Goal: Find contact information: Find contact information

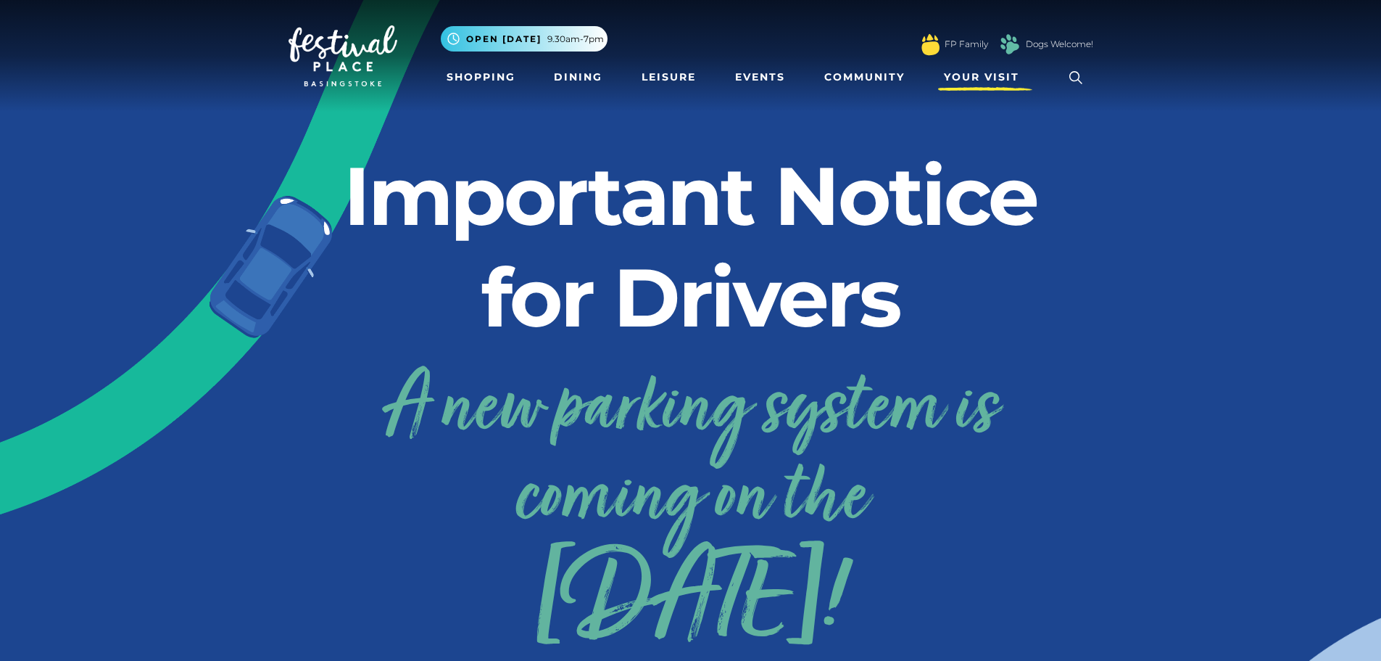
click at [973, 78] on span "Your Visit" at bounding box center [981, 77] width 75 height 15
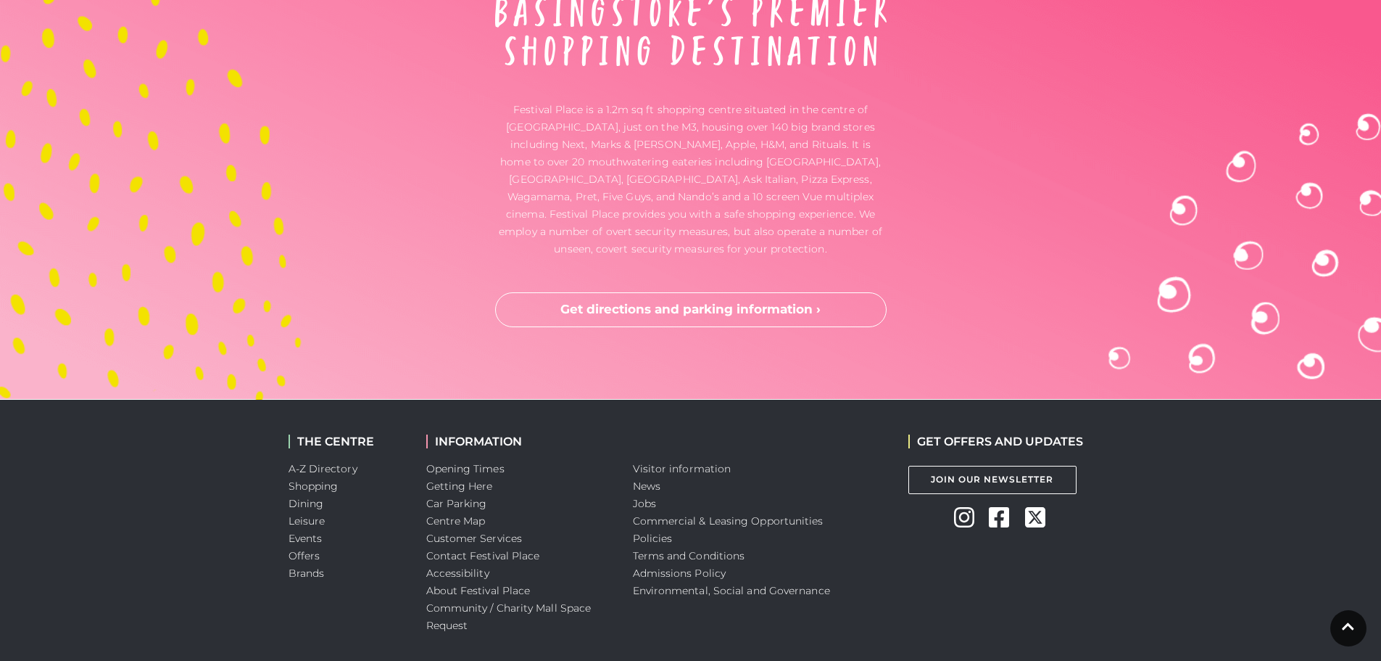
scroll to position [3817, 0]
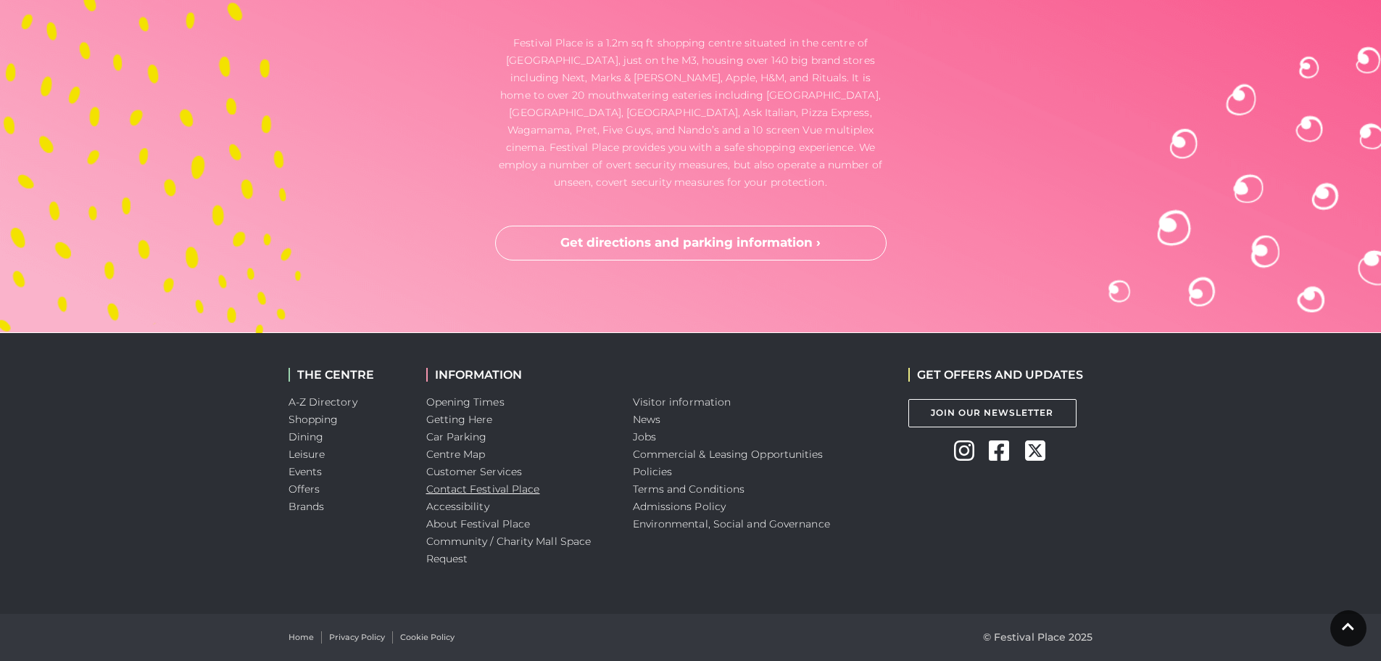
click at [484, 489] on link "Contact Festival Place" at bounding box center [483, 488] width 114 height 13
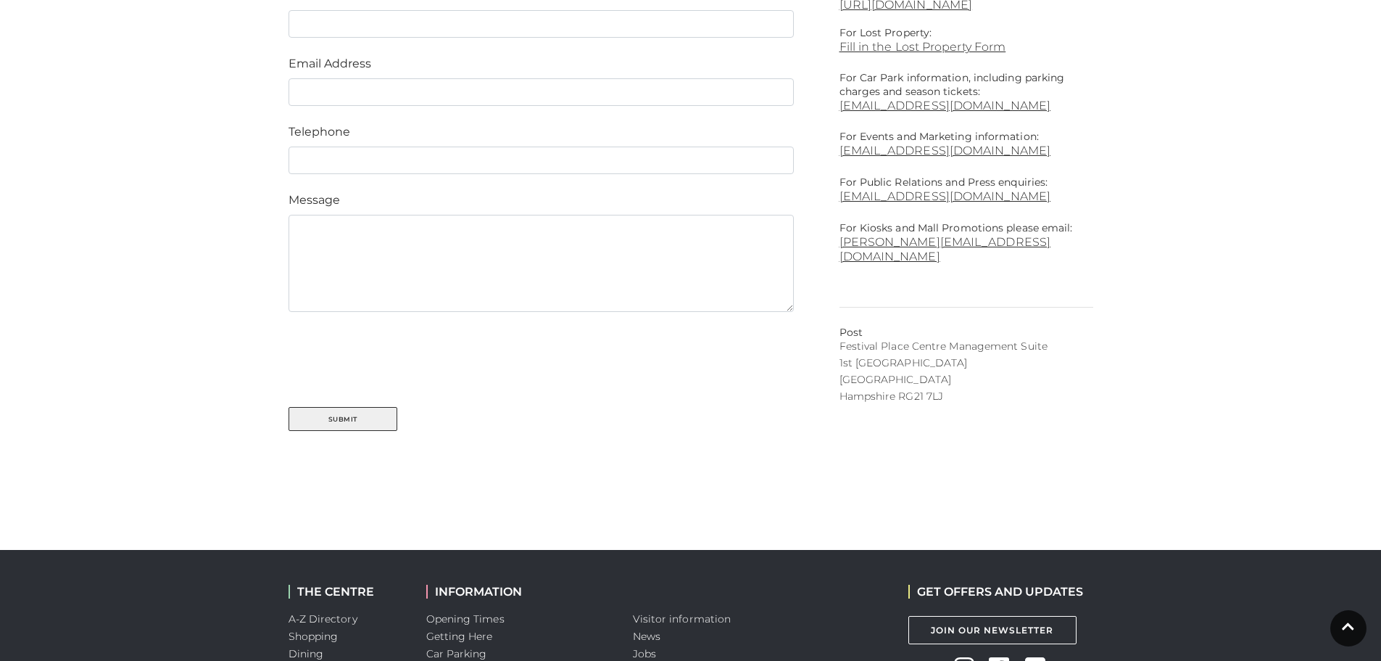
scroll to position [645, 0]
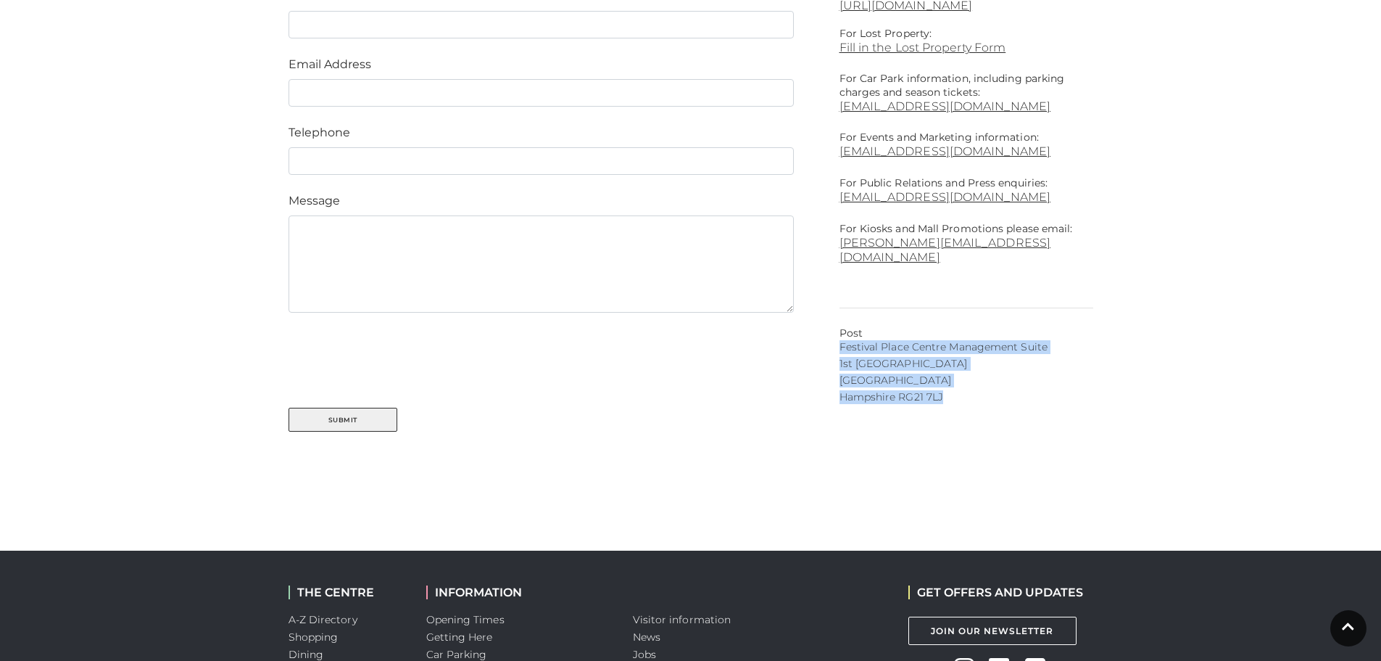
drag, startPoint x: 840, startPoint y: 330, endPoint x: 1005, endPoint y: 390, distance: 175.3
click at [1005, 390] on div "We can be contacted in the following ways: Phone [PHONE_NUMBER] Customer Lounge…" at bounding box center [967, 134] width 276 height 702
copy div "Festival Place Centre Management [STREET_ADDRESS]"
